Goal: Navigation & Orientation: Find specific page/section

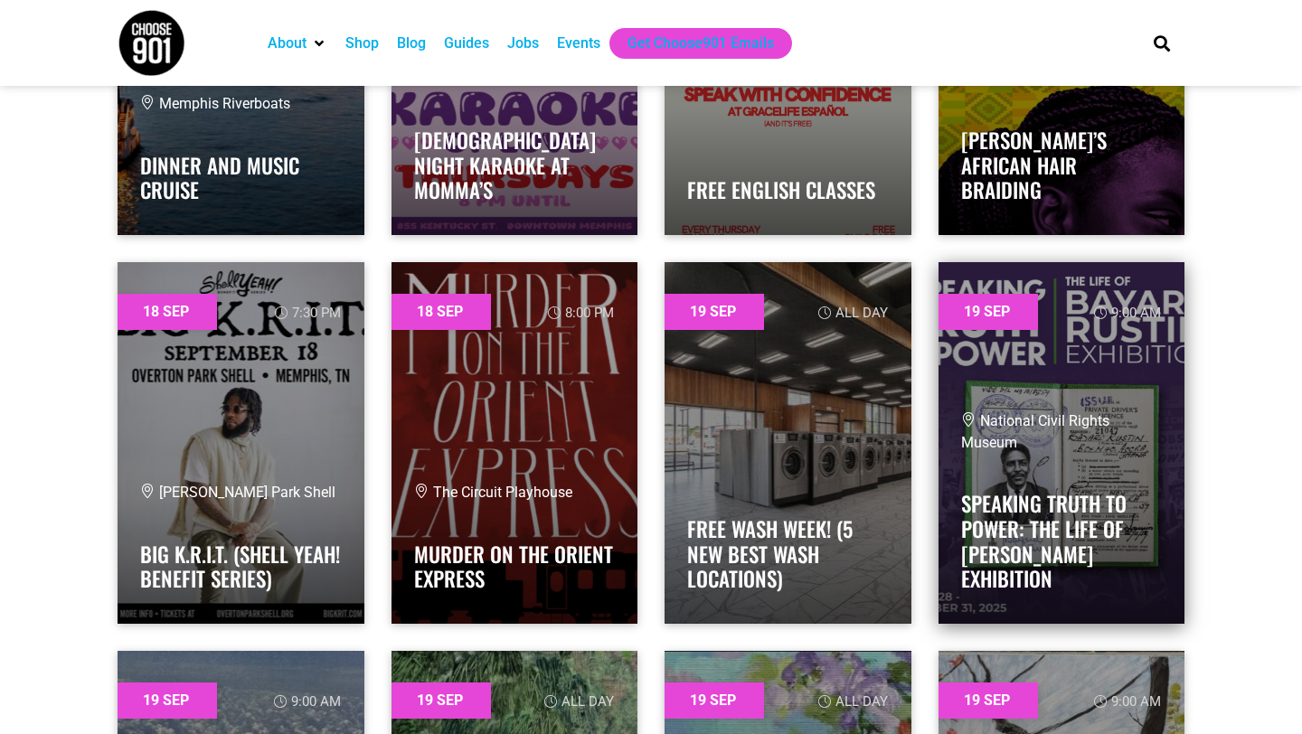
scroll to position [28448, 0]
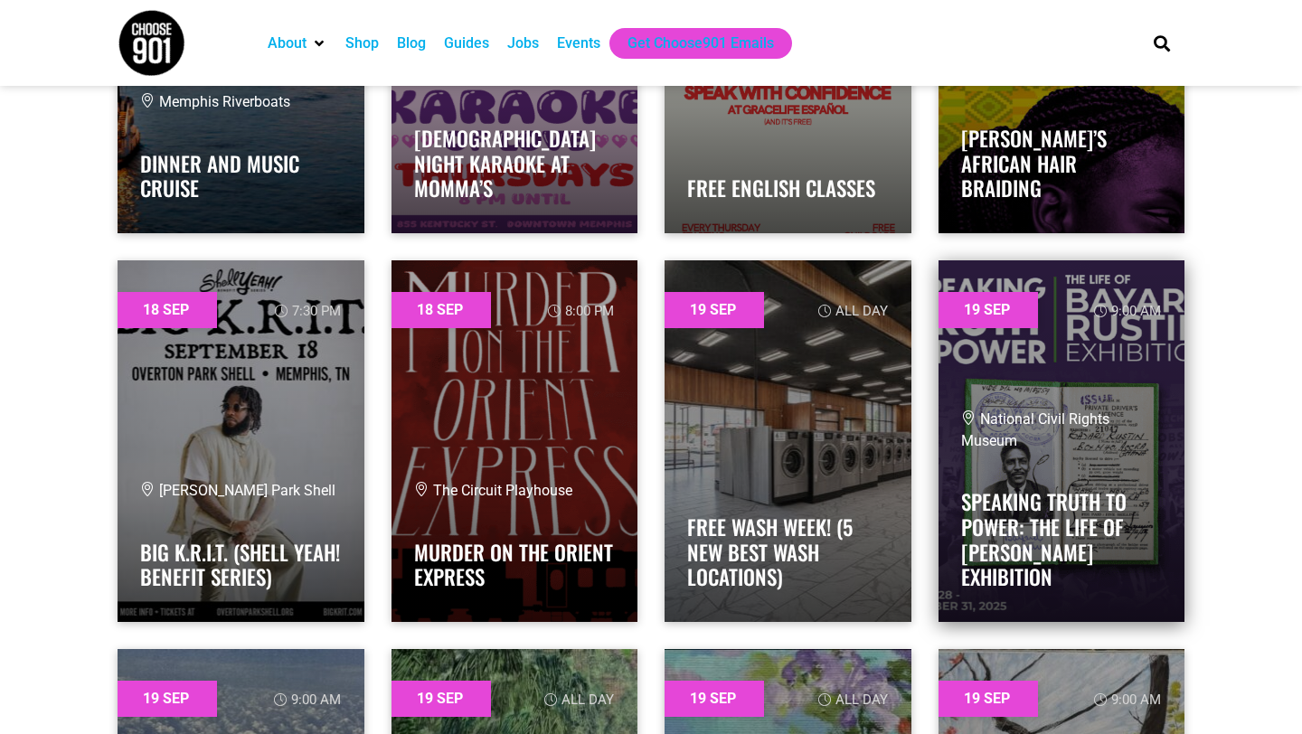
click at [1005, 318] on link at bounding box center [1061, 441] width 247 height 362
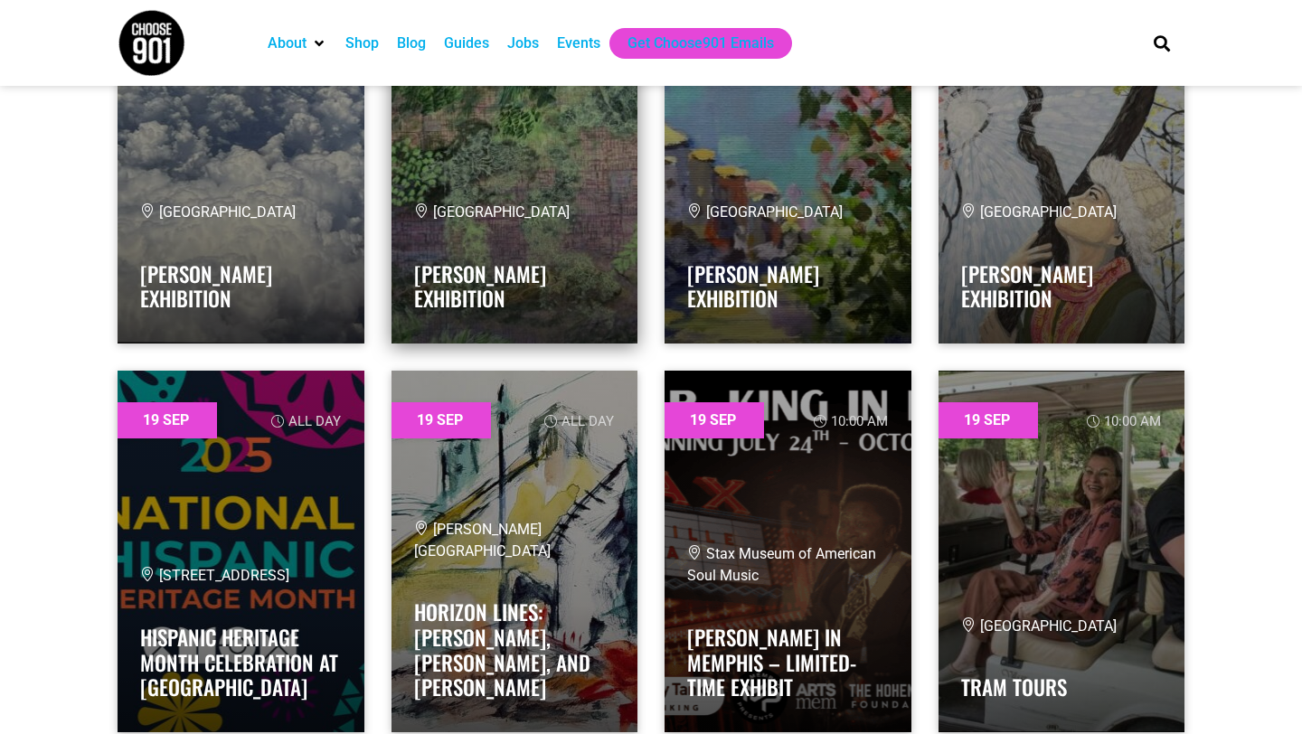
scroll to position [29126, 0]
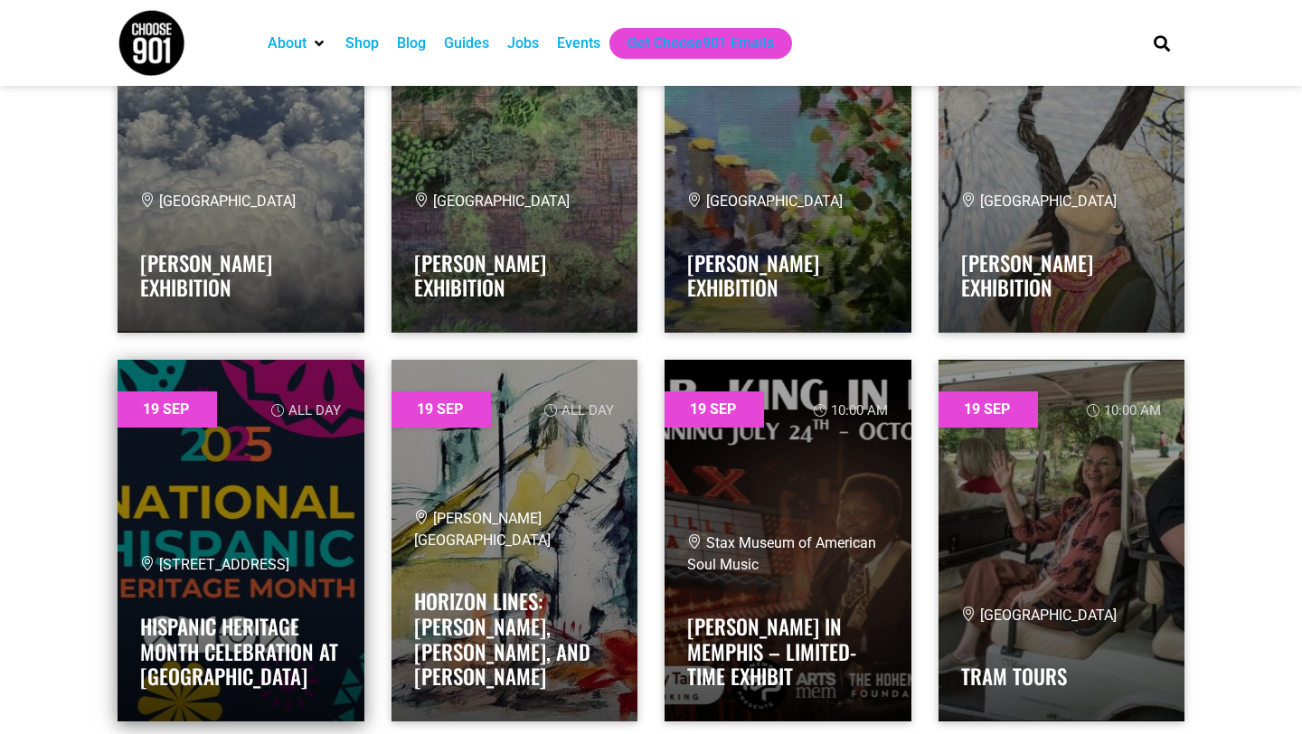
click at [165, 597] on div "2525 Central Ave Hispanic Heritage Month Celebration at CMOM" at bounding box center [241, 626] width 202 height 144
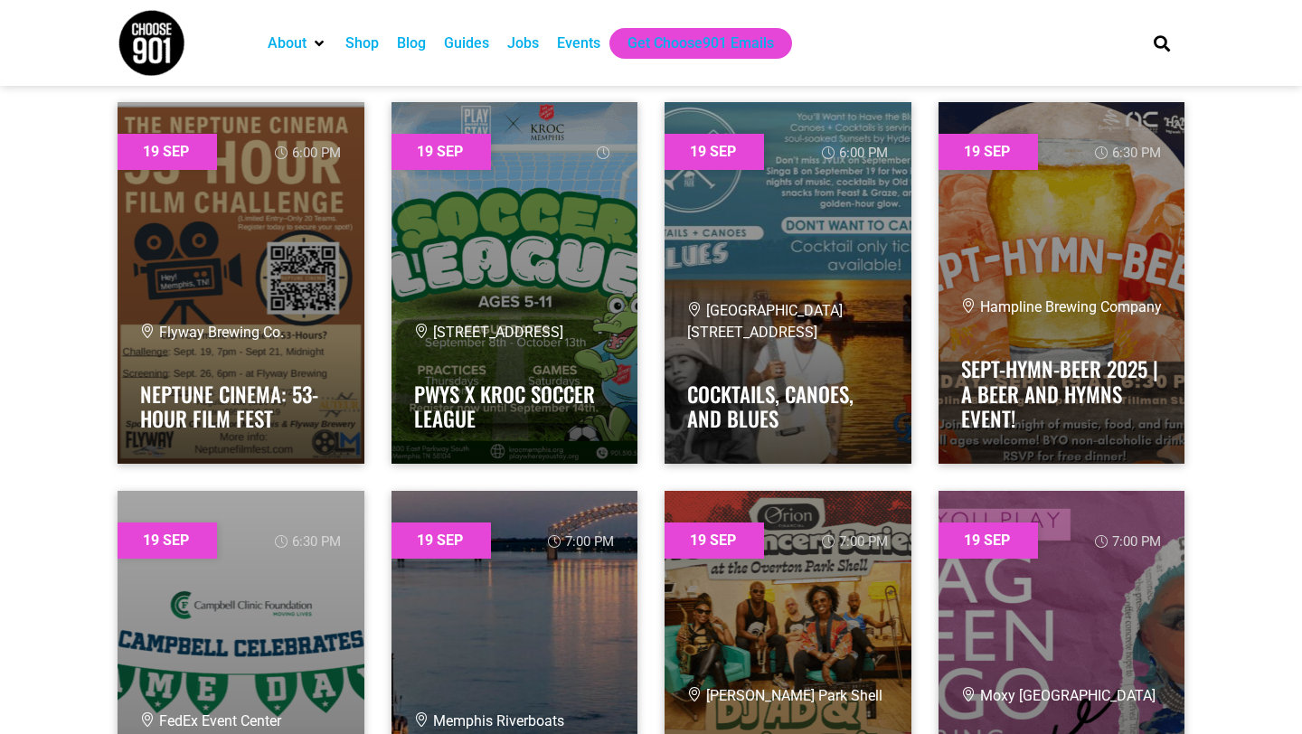
scroll to position [30546, 0]
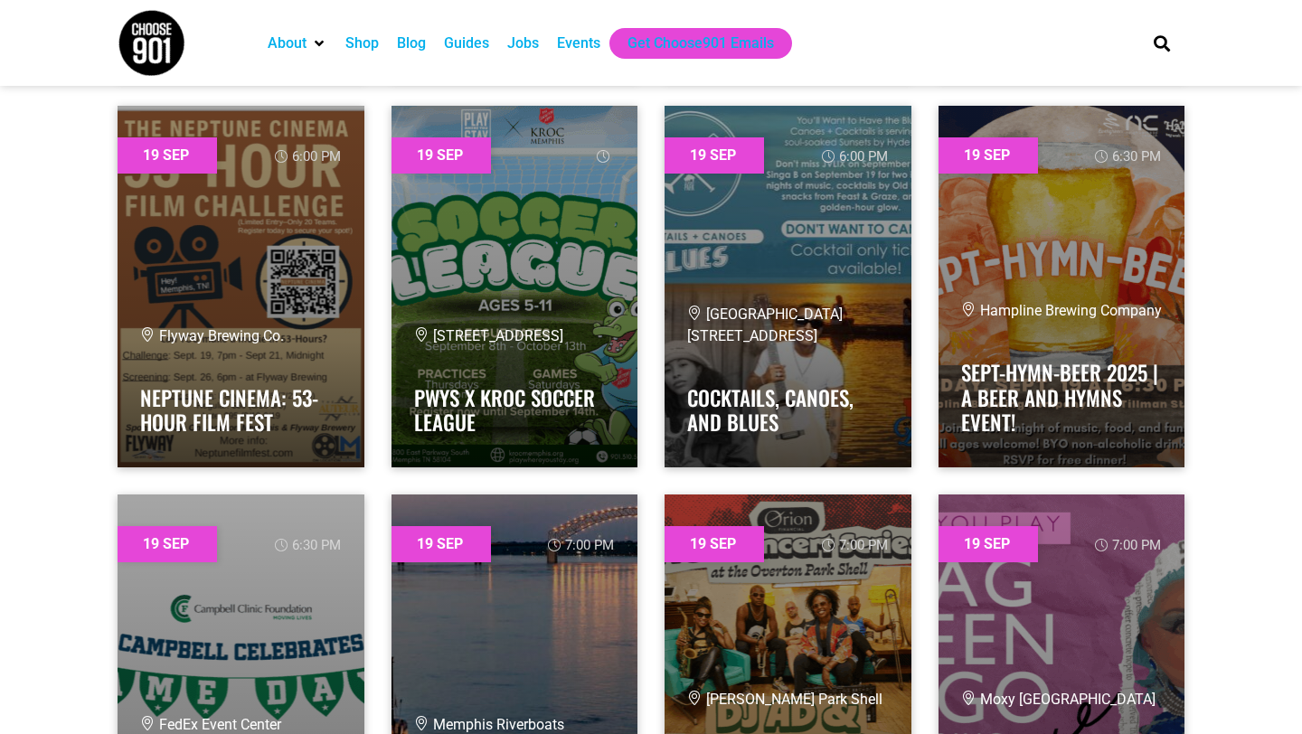
click at [426, 45] on div "Blog" at bounding box center [411, 44] width 29 height 22
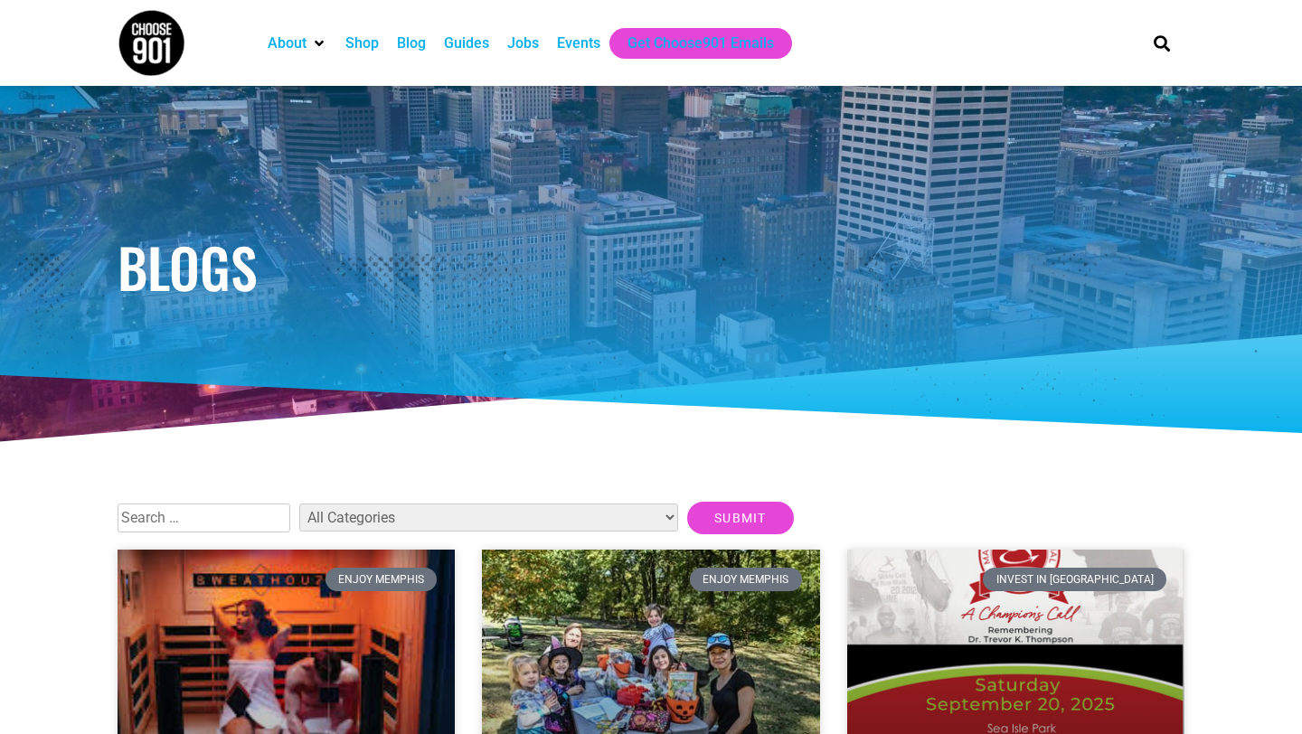
click at [158, 61] on img at bounding box center [152, 43] width 68 height 68
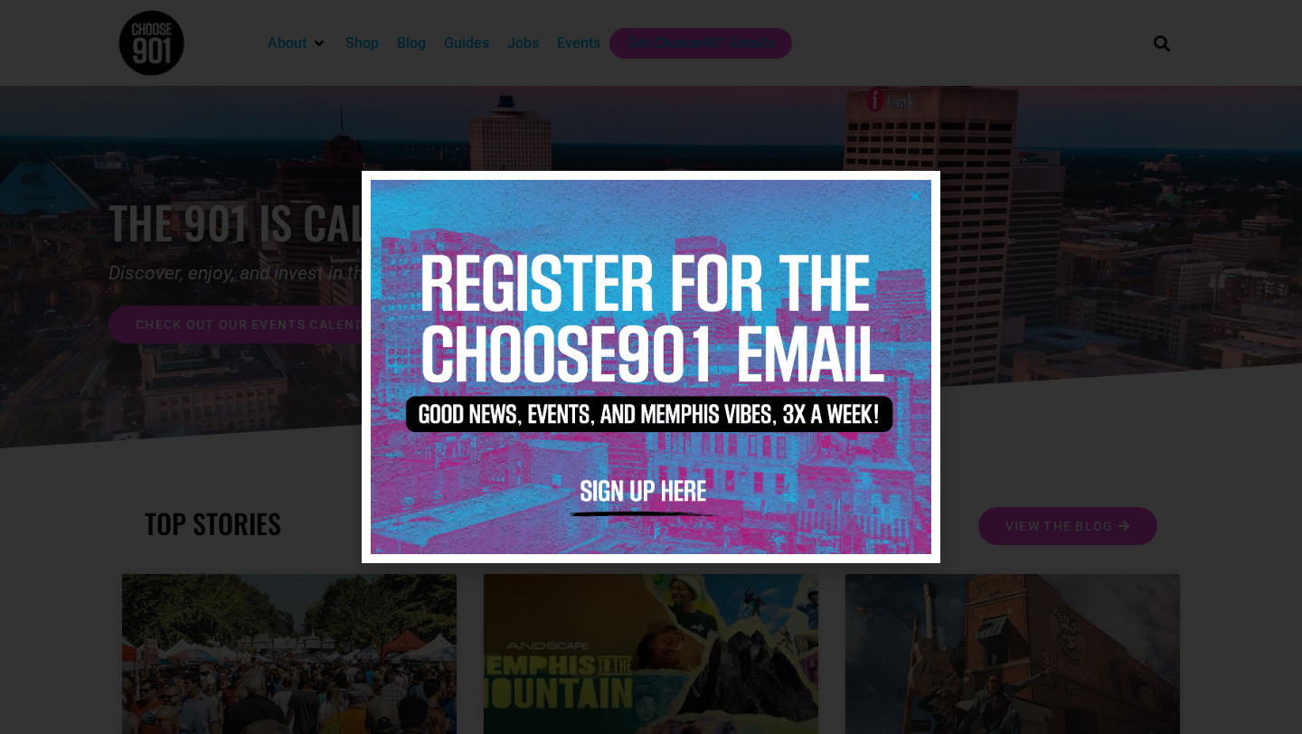
click at [908, 198] on icon "Close" at bounding box center [915, 196] width 14 height 14
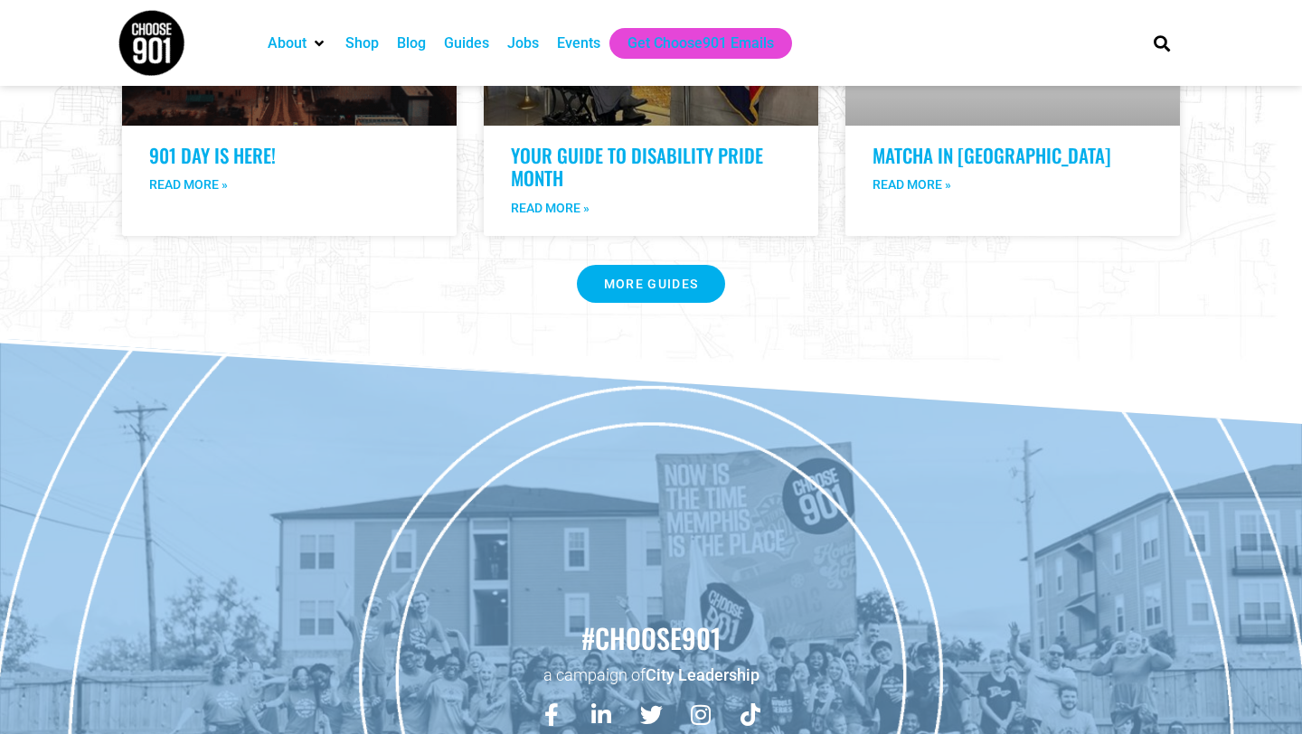
scroll to position [3823, 0]
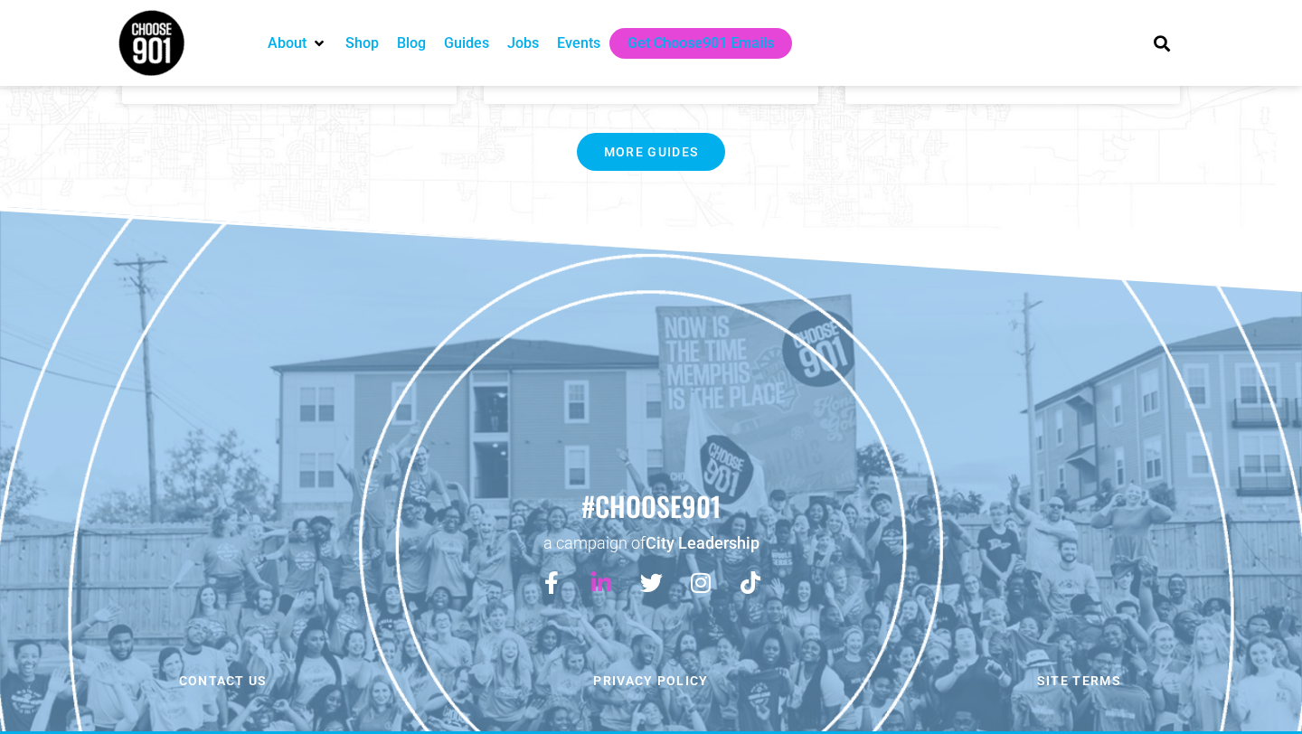
click at [590, 571] on icon at bounding box center [601, 582] width 23 height 23
